Goal: Transaction & Acquisition: Purchase product/service

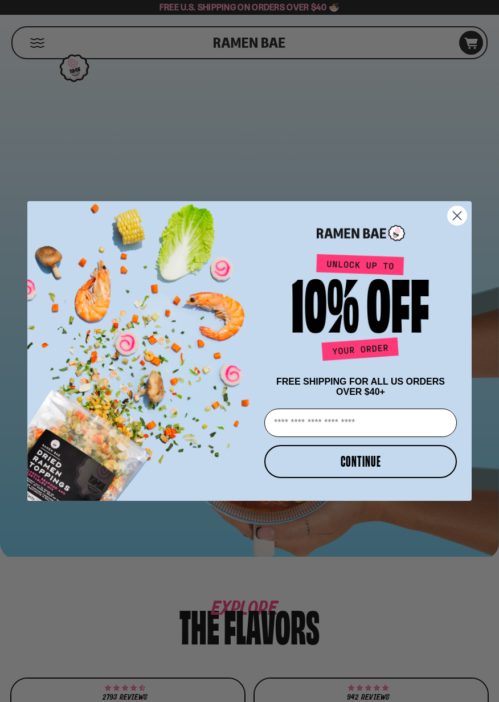
click at [462, 218] on circle "Close dialog" at bounding box center [457, 215] width 19 height 19
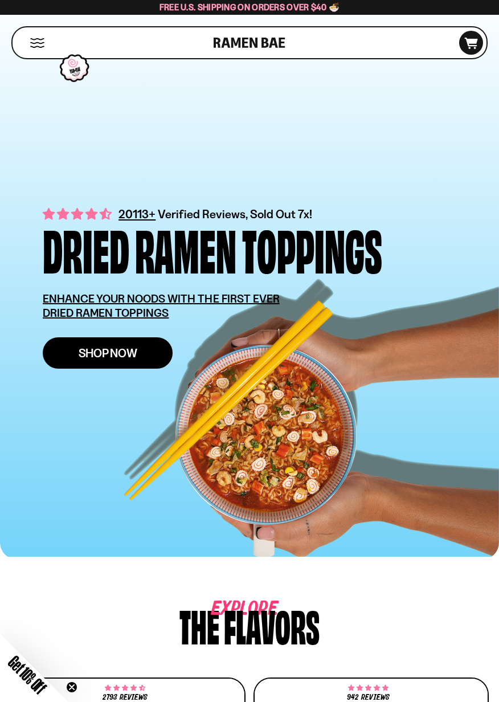
click at [147, 347] on link "Shop Now" at bounding box center [108, 352] width 130 height 31
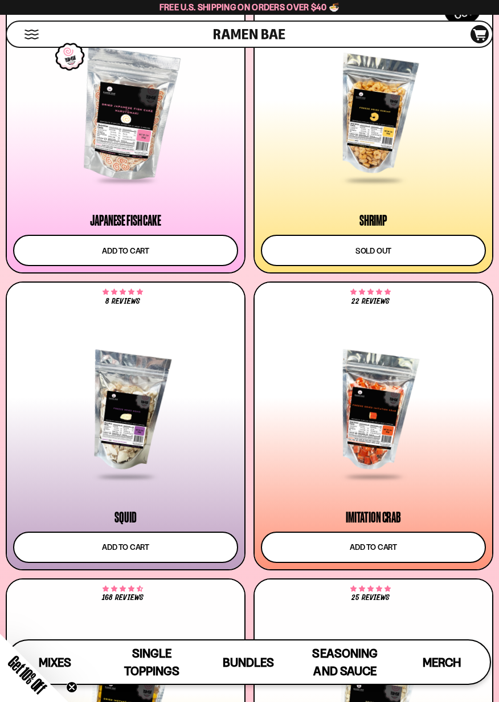
scroll to position [1333, 0]
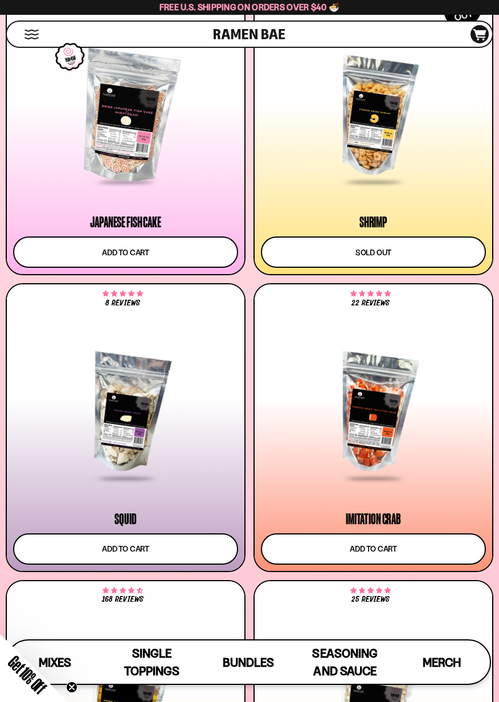
click at [394, 417] on div at bounding box center [373, 412] width 225 height 133
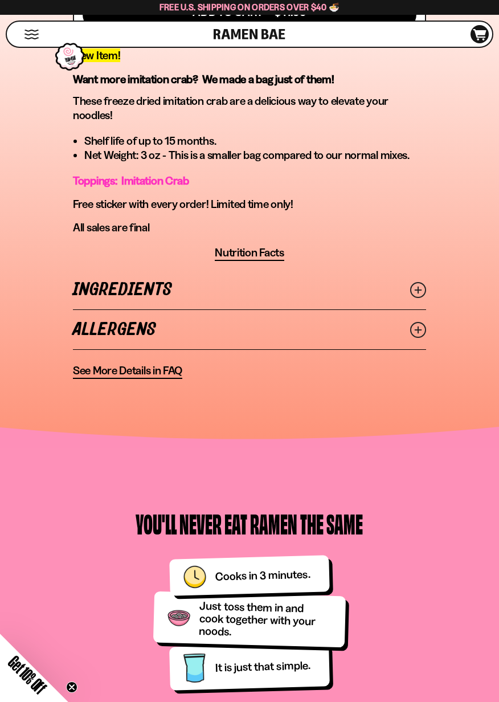
scroll to position [620, 0]
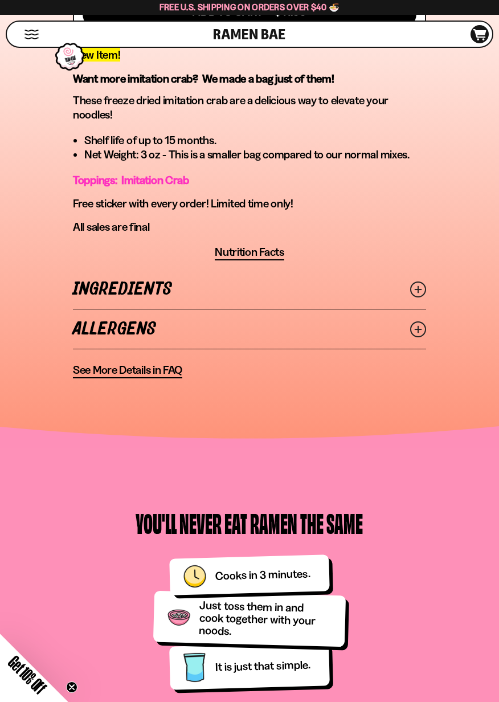
click at [424, 334] on circle at bounding box center [418, 329] width 15 height 15
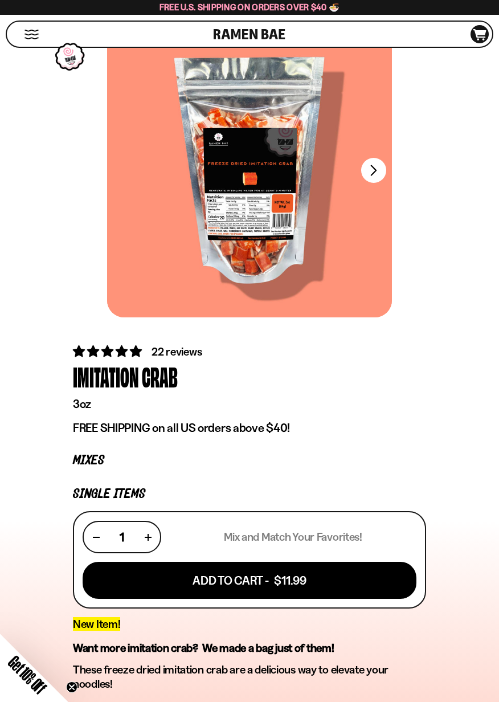
scroll to position [0, 0]
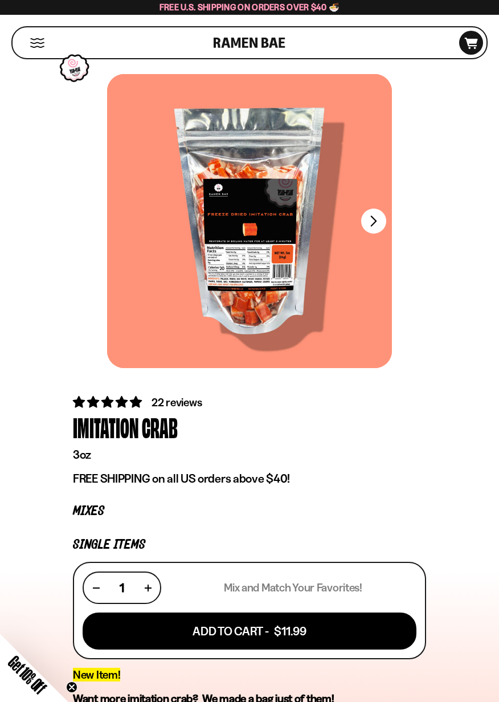
click at [31, 41] on button "Mobile Menu Trigger" at bounding box center [37, 43] width 15 height 10
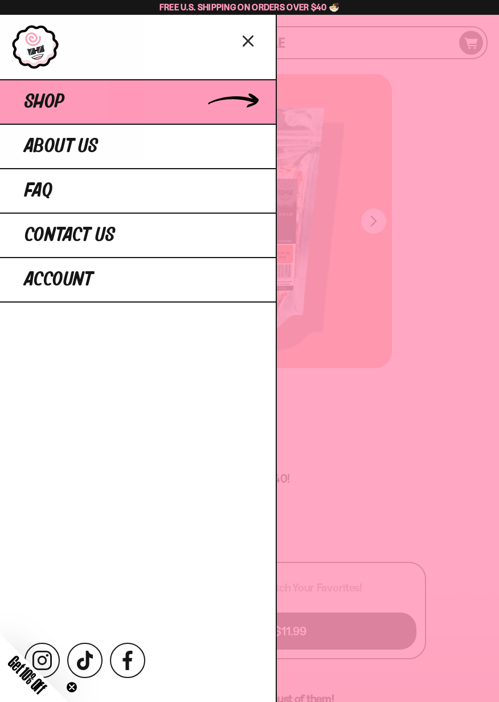
click at [204, 104] on link "Shop" at bounding box center [138, 101] width 276 height 44
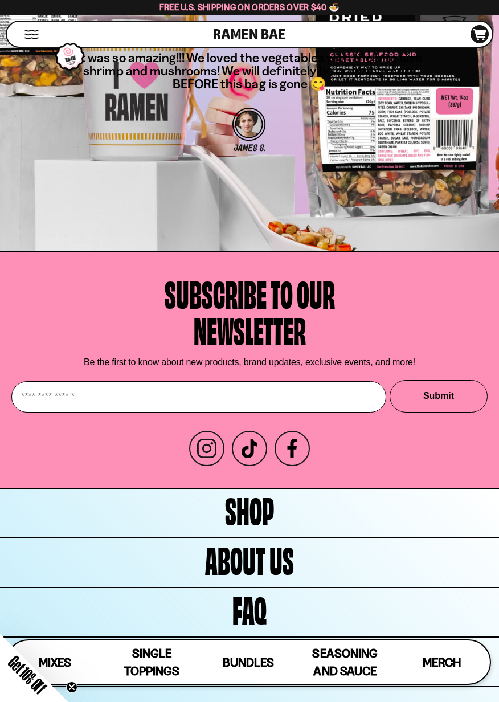
scroll to position [5682, 0]
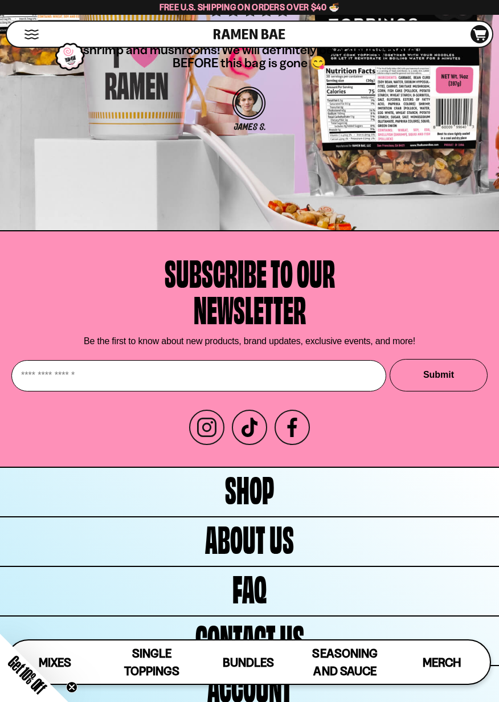
click at [58, 371] on input "Enter your email" at bounding box center [198, 375] width 375 height 31
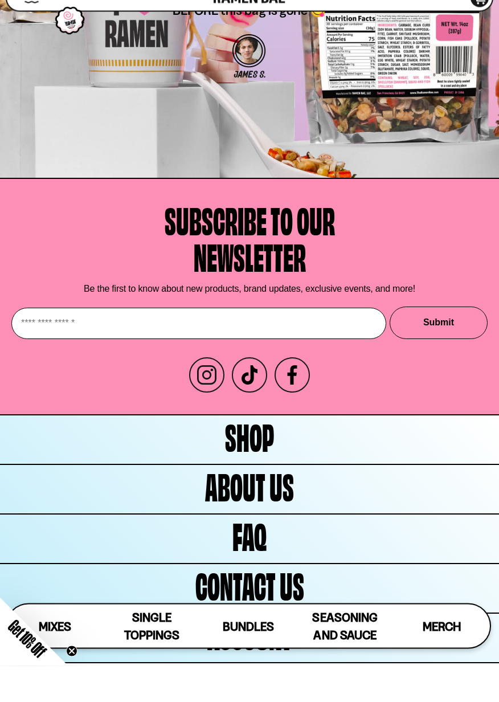
scroll to position [5698, 0]
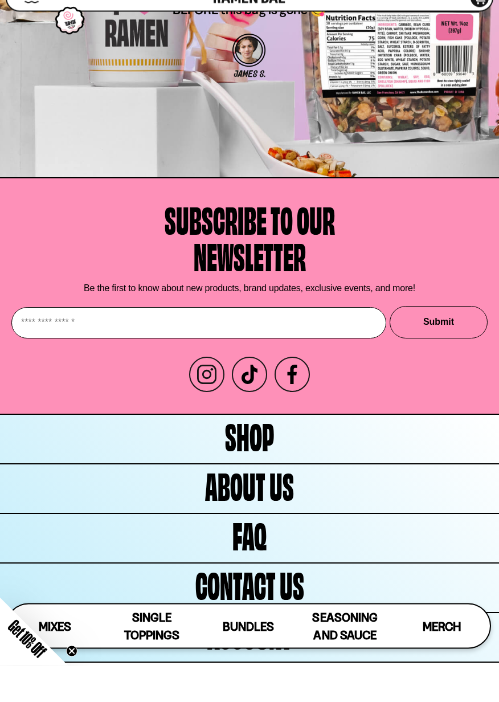
type input "**********"
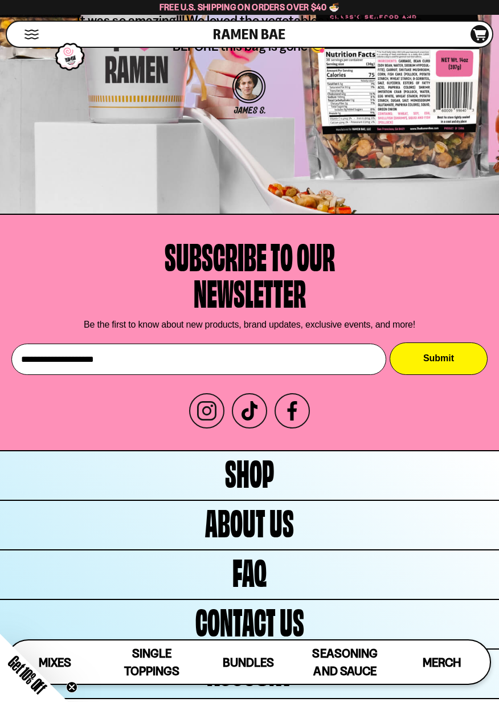
click at [460, 343] on button "Submit" at bounding box center [439, 358] width 98 height 32
